Goal: Task Accomplishment & Management: Manage account settings

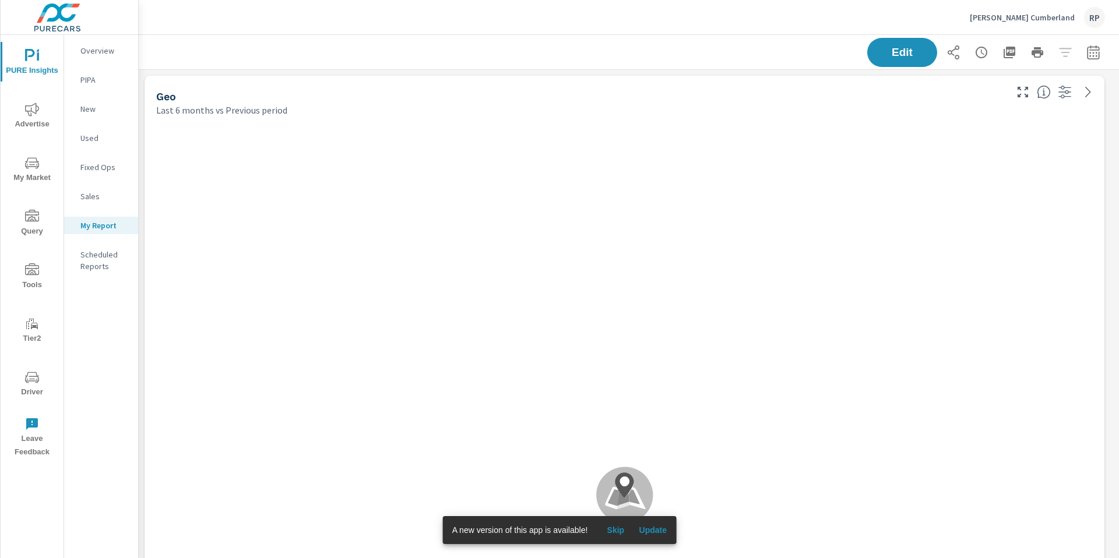
scroll to position [2972, 989]
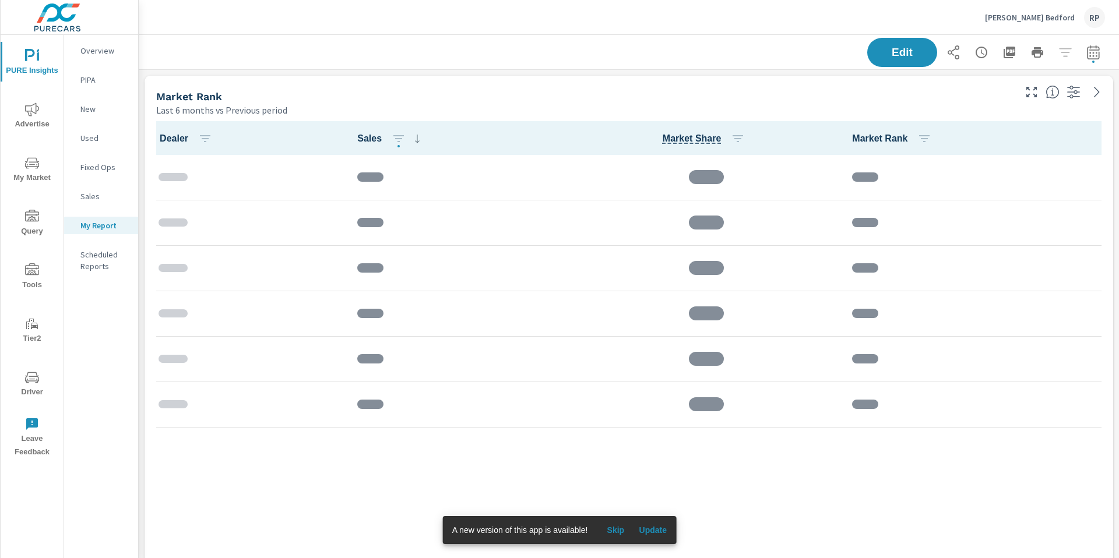
click at [1115, 13] on div "Thomas Subaru Bedford RP" at bounding box center [629, 17] width 980 height 34
click at [1095, 20] on div "RP" at bounding box center [1094, 17] width 21 height 21
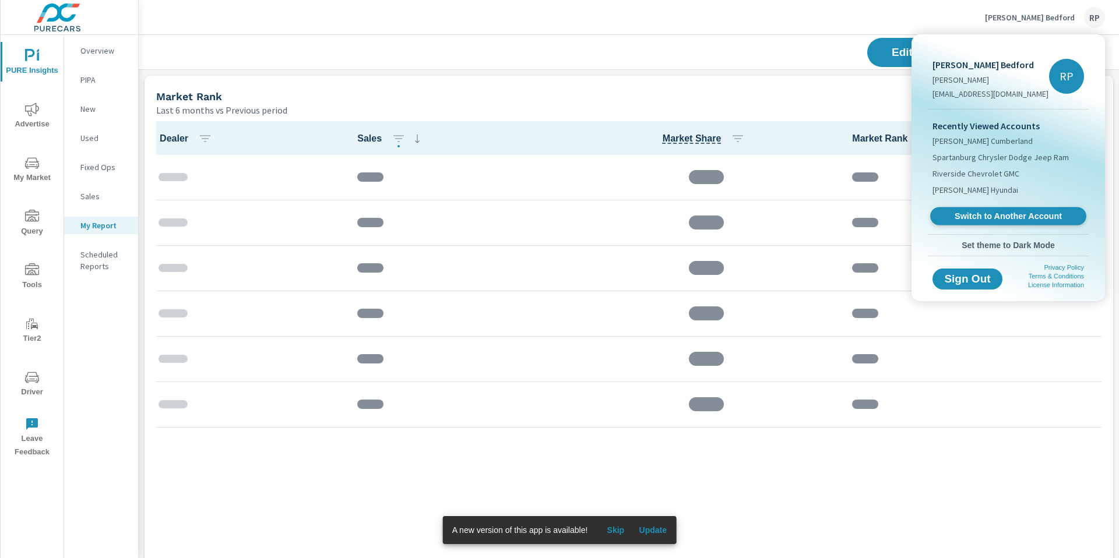
click at [1020, 216] on span "Switch to Another Account" at bounding box center [1007, 216] width 143 height 11
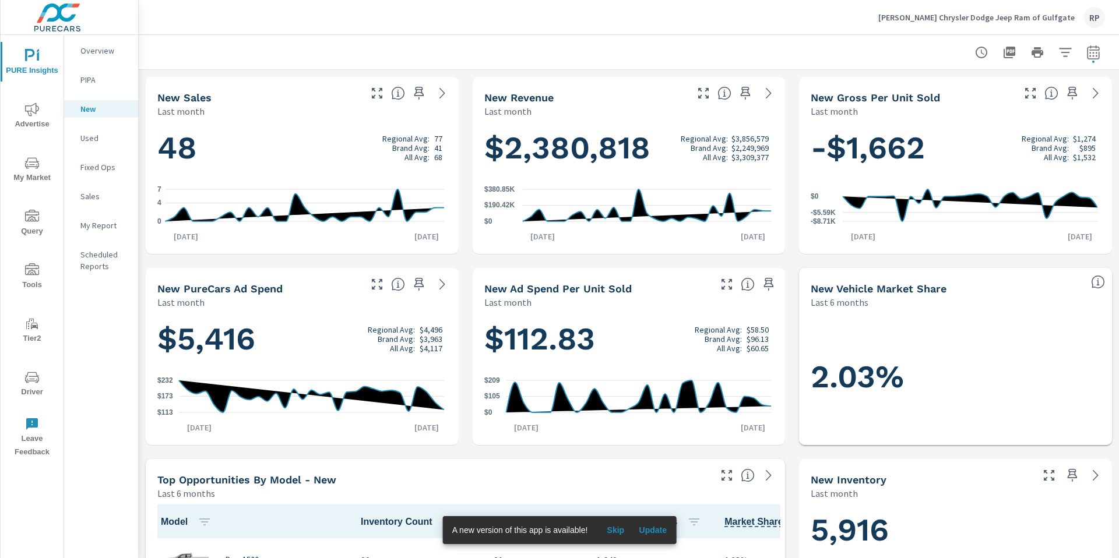
scroll to position [1, 0]
click at [1090, 15] on div "RP" at bounding box center [1094, 17] width 21 height 21
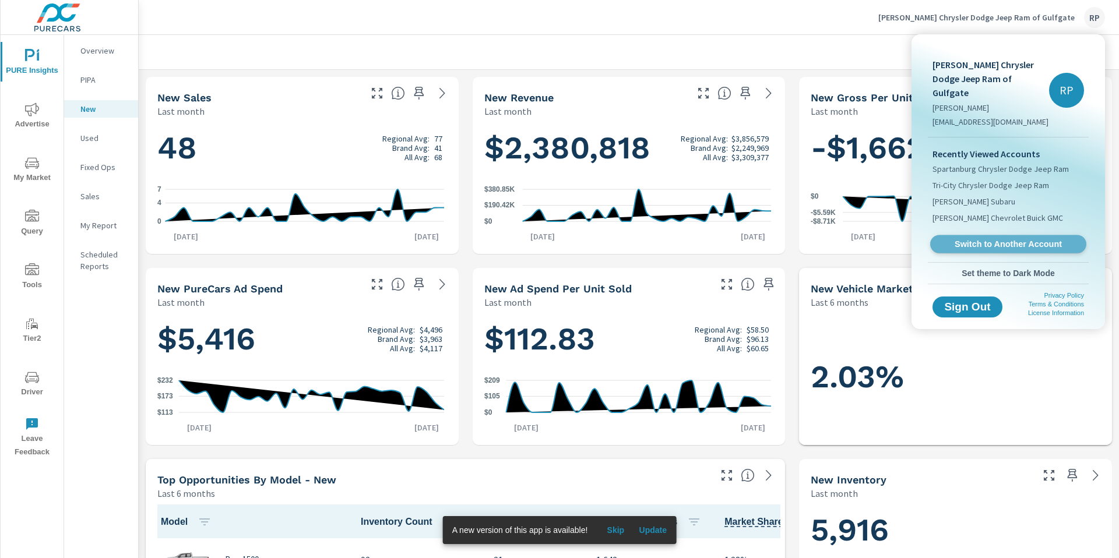
click at [984, 239] on span "Switch to Another Account" at bounding box center [1007, 244] width 143 height 11
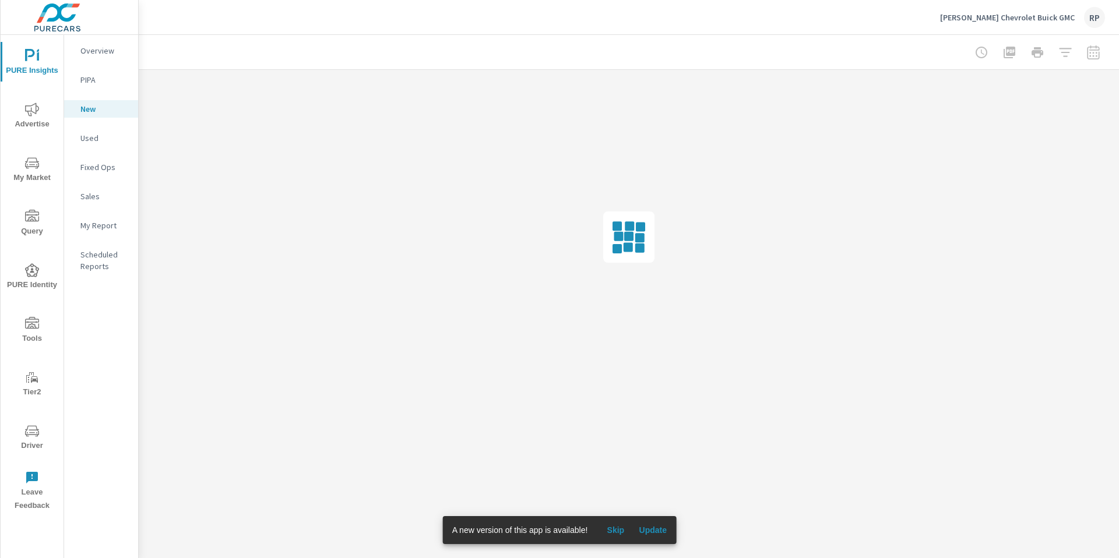
click at [36, 175] on span "My Market" at bounding box center [32, 170] width 56 height 29
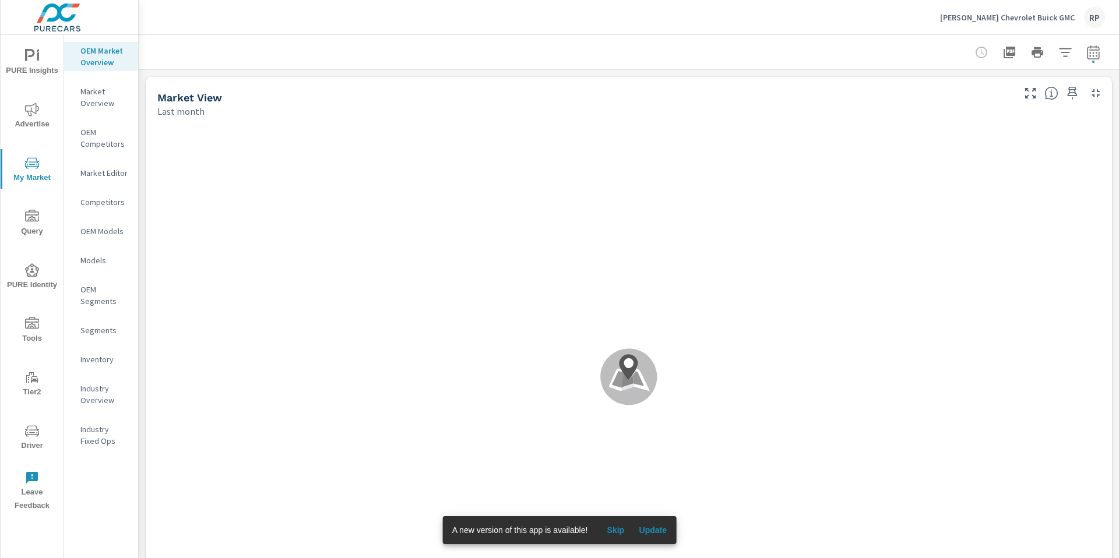
scroll to position [1, 0]
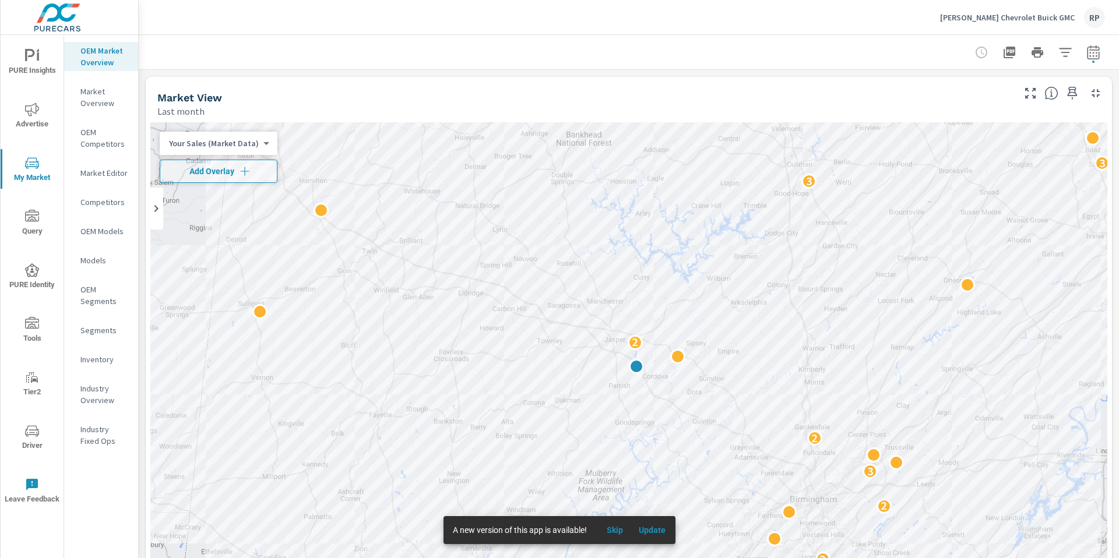
click at [103, 169] on p "Market Editor" at bounding box center [104, 173] width 48 height 12
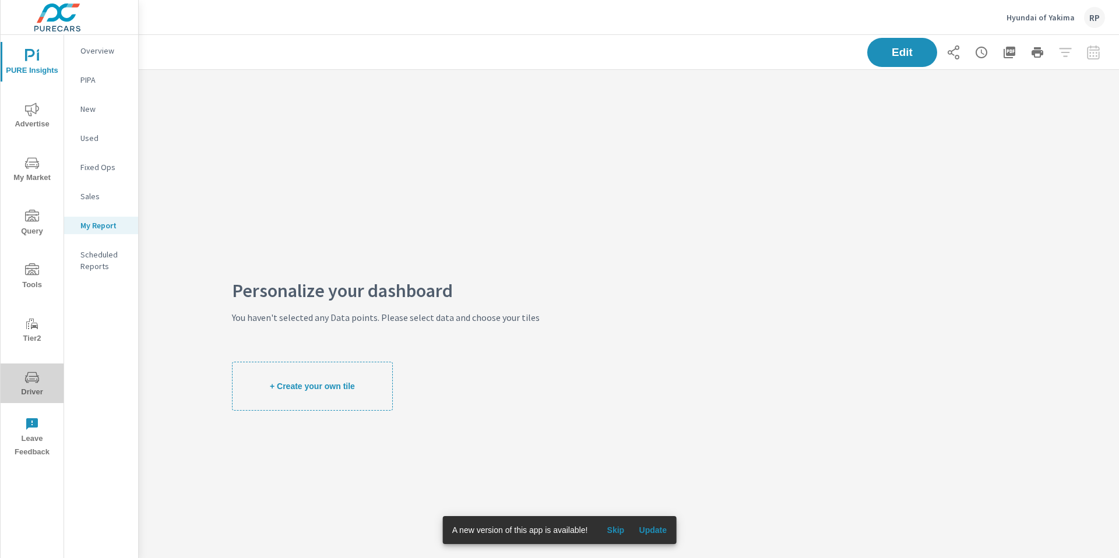
click at [29, 384] on icon "nav menu" at bounding box center [32, 378] width 14 height 14
